Goal: Task Accomplishment & Management: Manage account settings

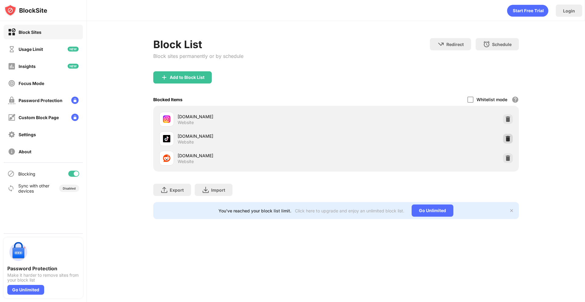
click at [506, 142] on div at bounding box center [508, 139] width 10 height 10
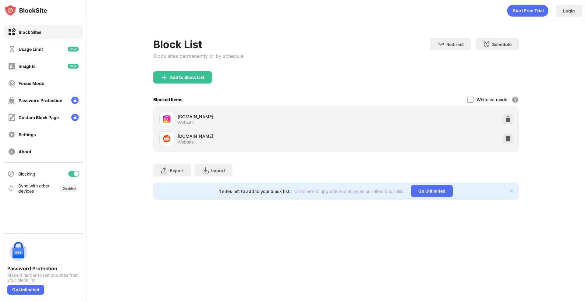
click at [506, 142] on div at bounding box center [508, 139] width 10 height 10
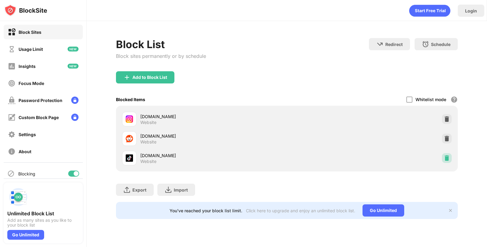
drag, startPoint x: 444, startPoint y: 160, endPoint x: 184, endPoint y: 8, distance: 302.1
click at [444, 160] on img at bounding box center [447, 158] width 6 height 6
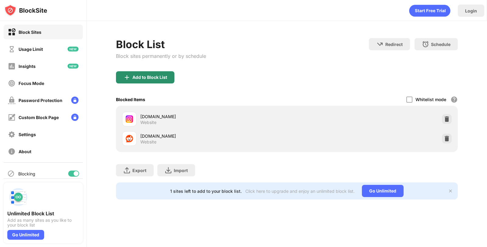
click at [153, 81] on div "Add to Block List" at bounding box center [145, 77] width 58 height 12
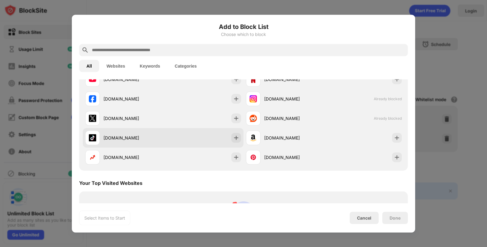
scroll to position [122, 0]
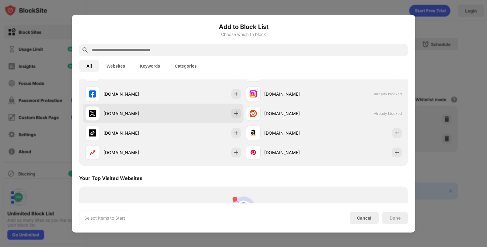
click at [135, 113] on div "x.com" at bounding box center [134, 113] width 60 height 6
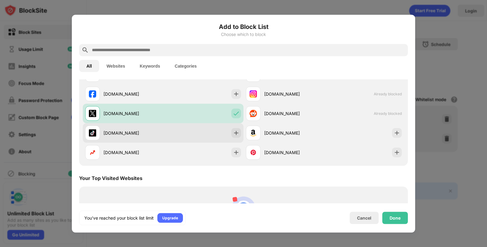
click at [130, 125] on div "tiktok.com" at bounding box center [163, 132] width 161 height 19
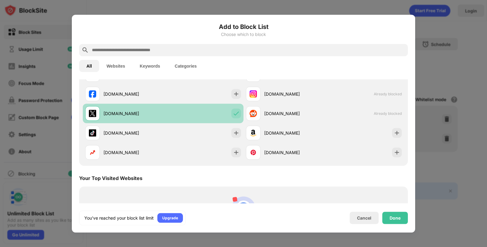
click at [133, 119] on div "x.com" at bounding box center [124, 113] width 78 height 15
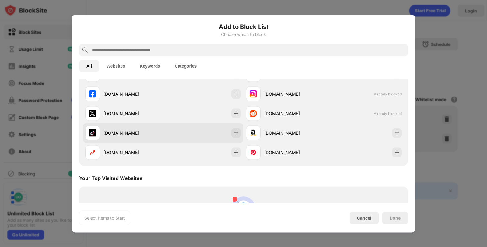
click at [129, 130] on div "tiktok.com" at bounding box center [134, 133] width 60 height 6
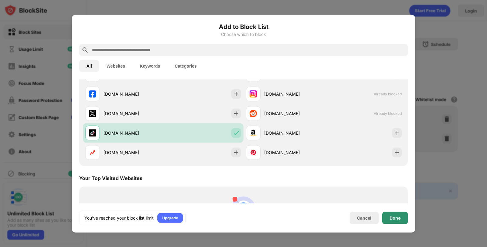
click at [400, 217] on div "Done" at bounding box center [395, 217] width 11 height 5
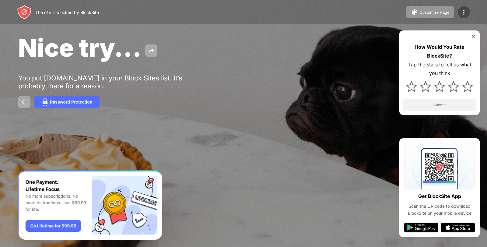
click at [461, 13] on img at bounding box center [463, 12] width 7 height 7
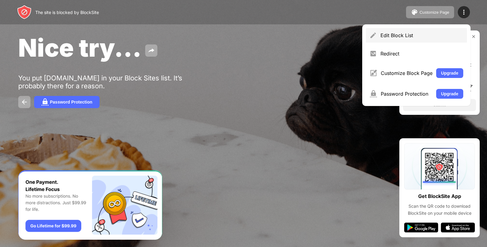
click at [383, 32] on div "Edit Block List" at bounding box center [422, 35] width 83 height 6
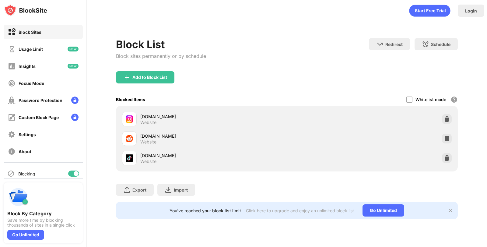
click at [446, 119] on img at bounding box center [447, 119] width 6 height 6
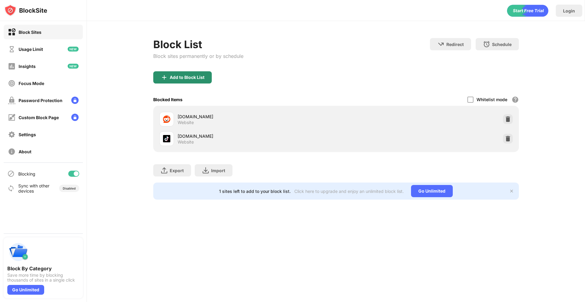
click at [176, 78] on div "Add to Block List" at bounding box center [187, 77] width 35 height 5
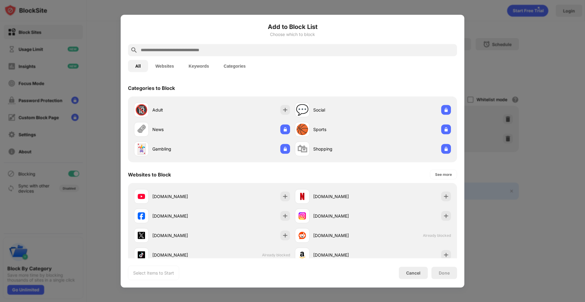
click at [181, 70] on button "Websites" at bounding box center [164, 66] width 33 height 12
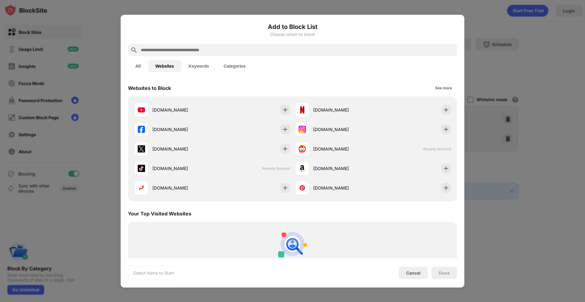
click at [130, 66] on button "All" at bounding box center [138, 66] width 20 height 12
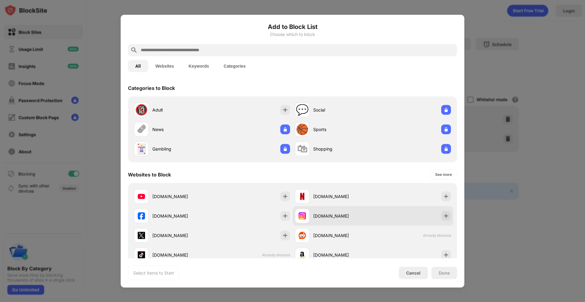
click at [333, 214] on div "instagram.com" at bounding box center [343, 216] width 60 height 6
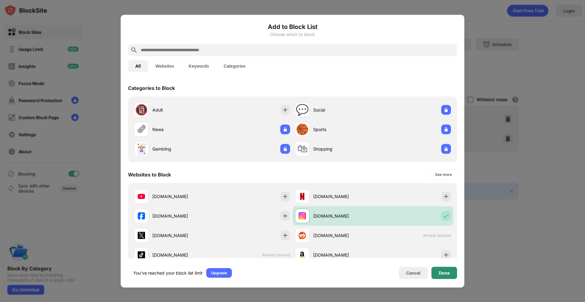
click at [451, 247] on div "Done" at bounding box center [444, 272] width 26 height 12
